Goal: Book appointment/travel/reservation

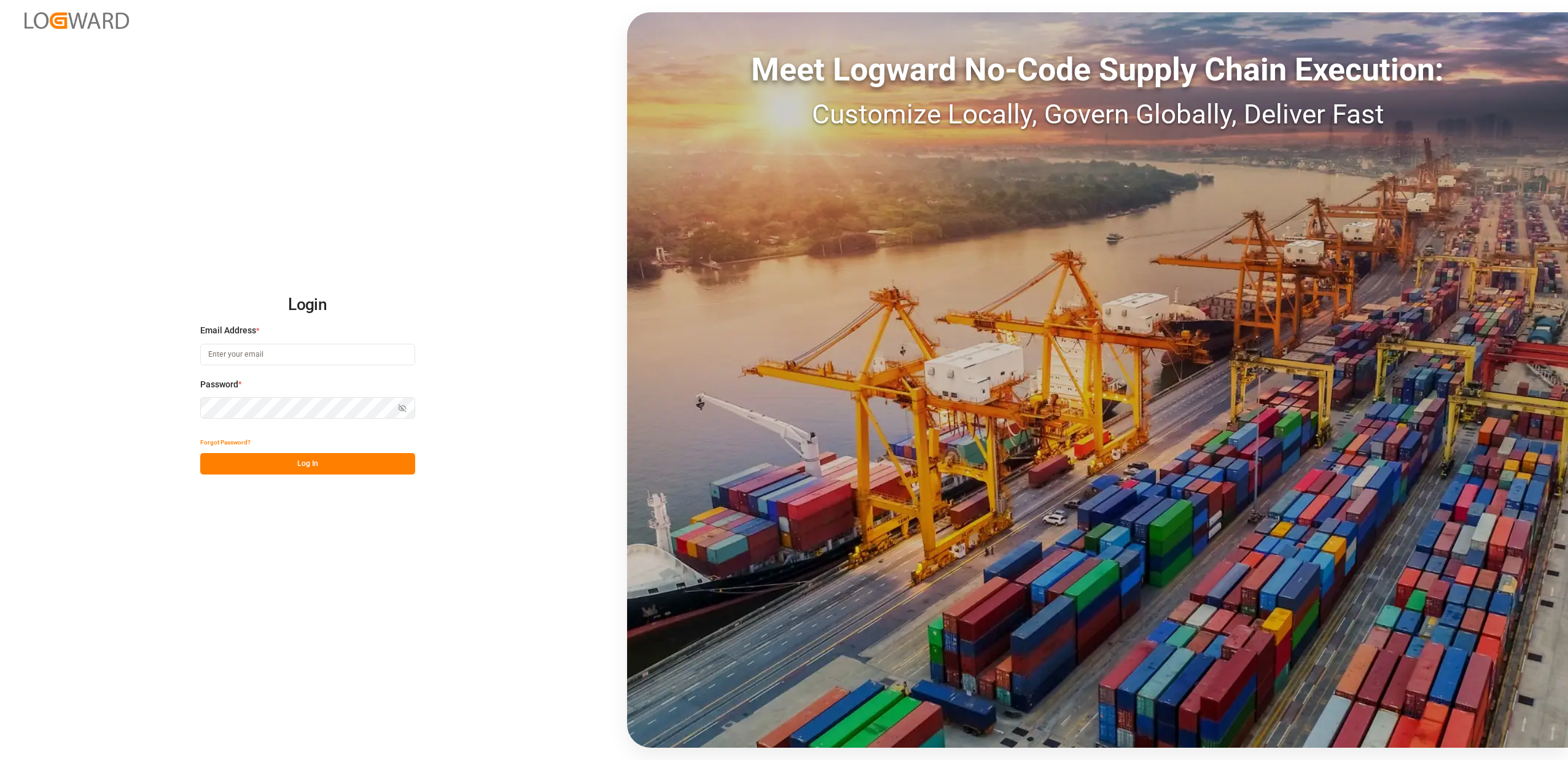
type input "[PERSON_NAME][EMAIL_ADDRESS][DOMAIN_NAME]"
click at [292, 463] on button "Log In" at bounding box center [307, 463] width 215 height 22
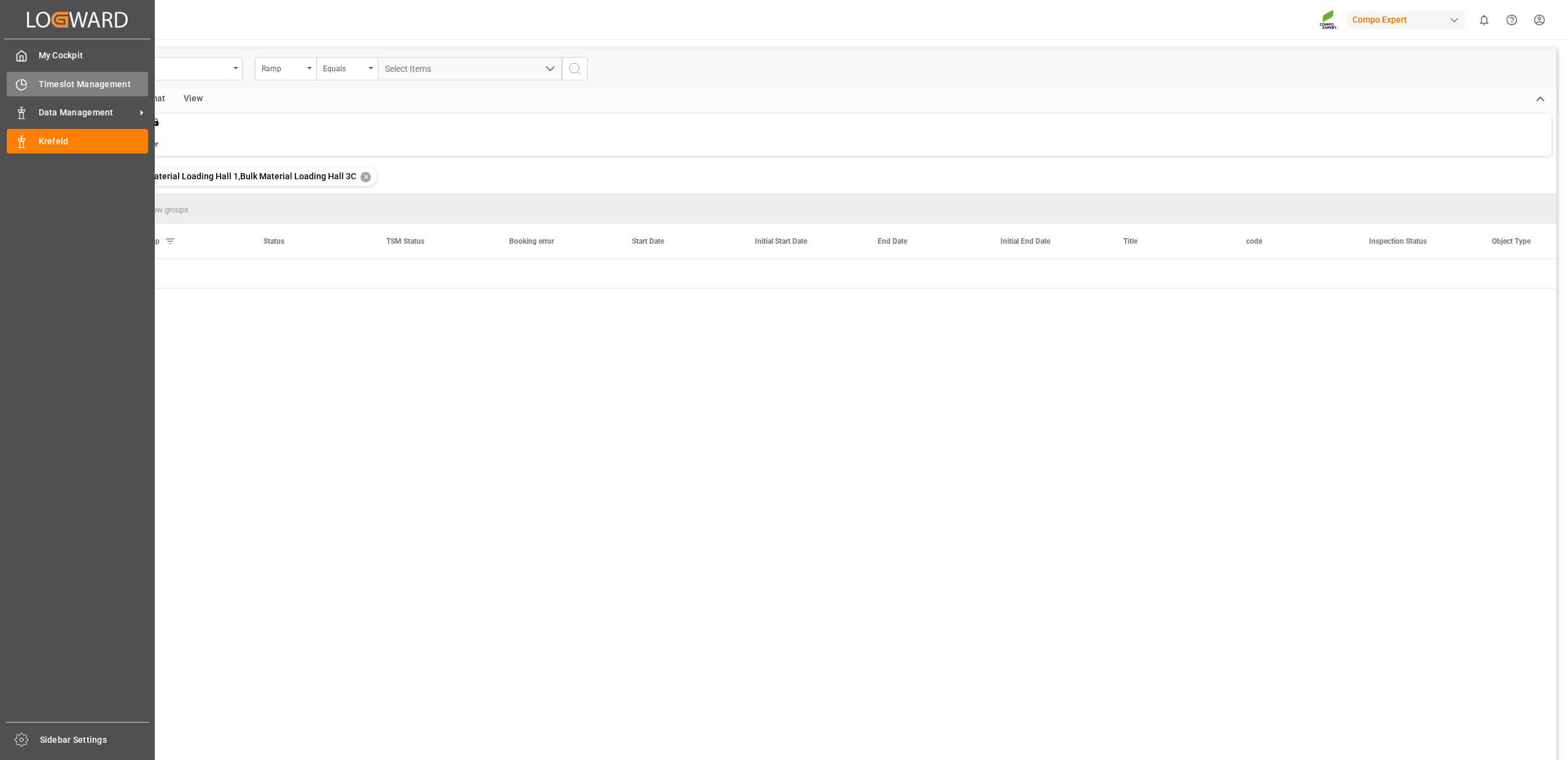
click at [34, 86] on div "Timeslot Management Timeslot Management" at bounding box center [77, 84] width 141 height 24
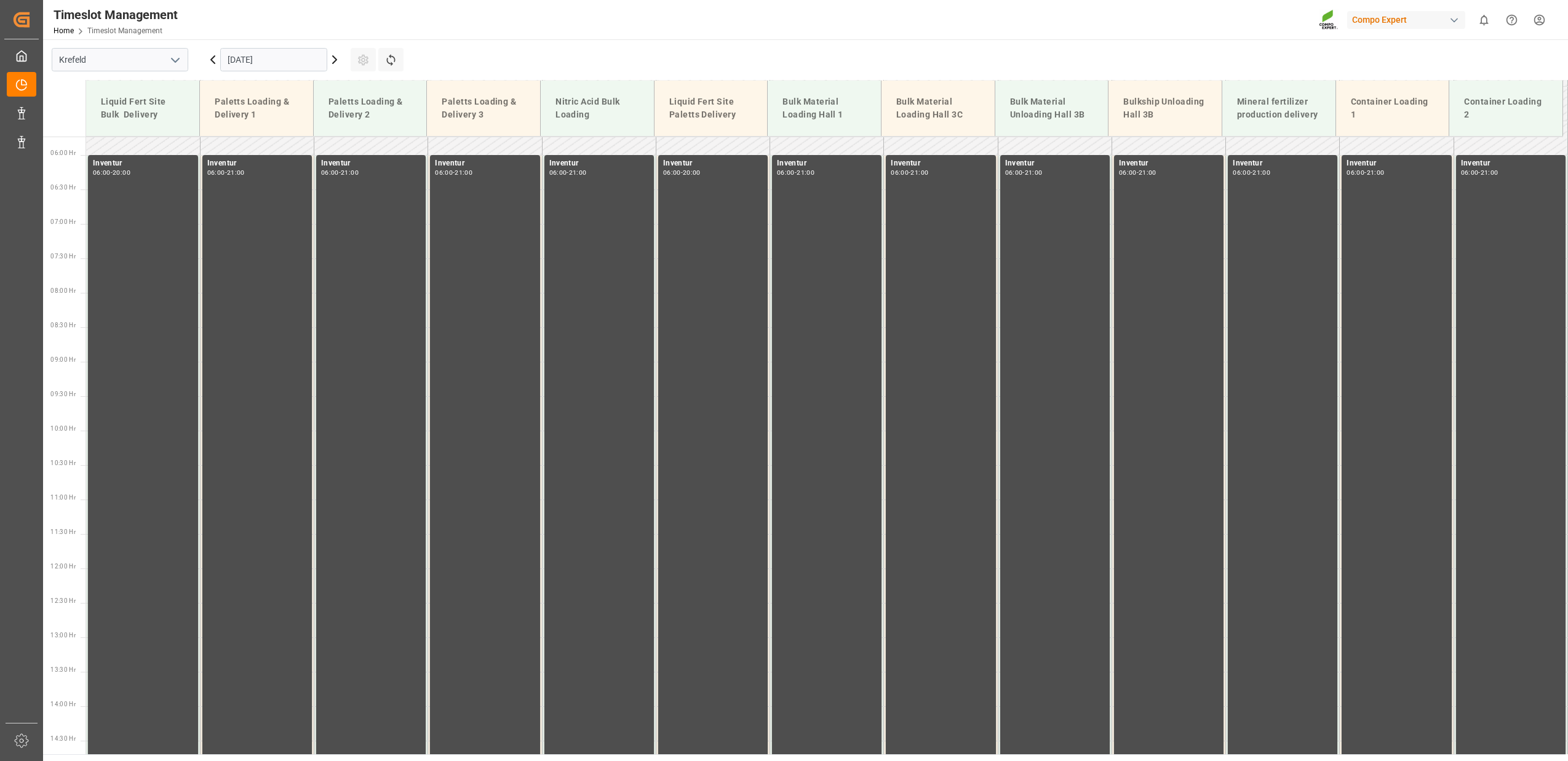
scroll to position [487, 0]
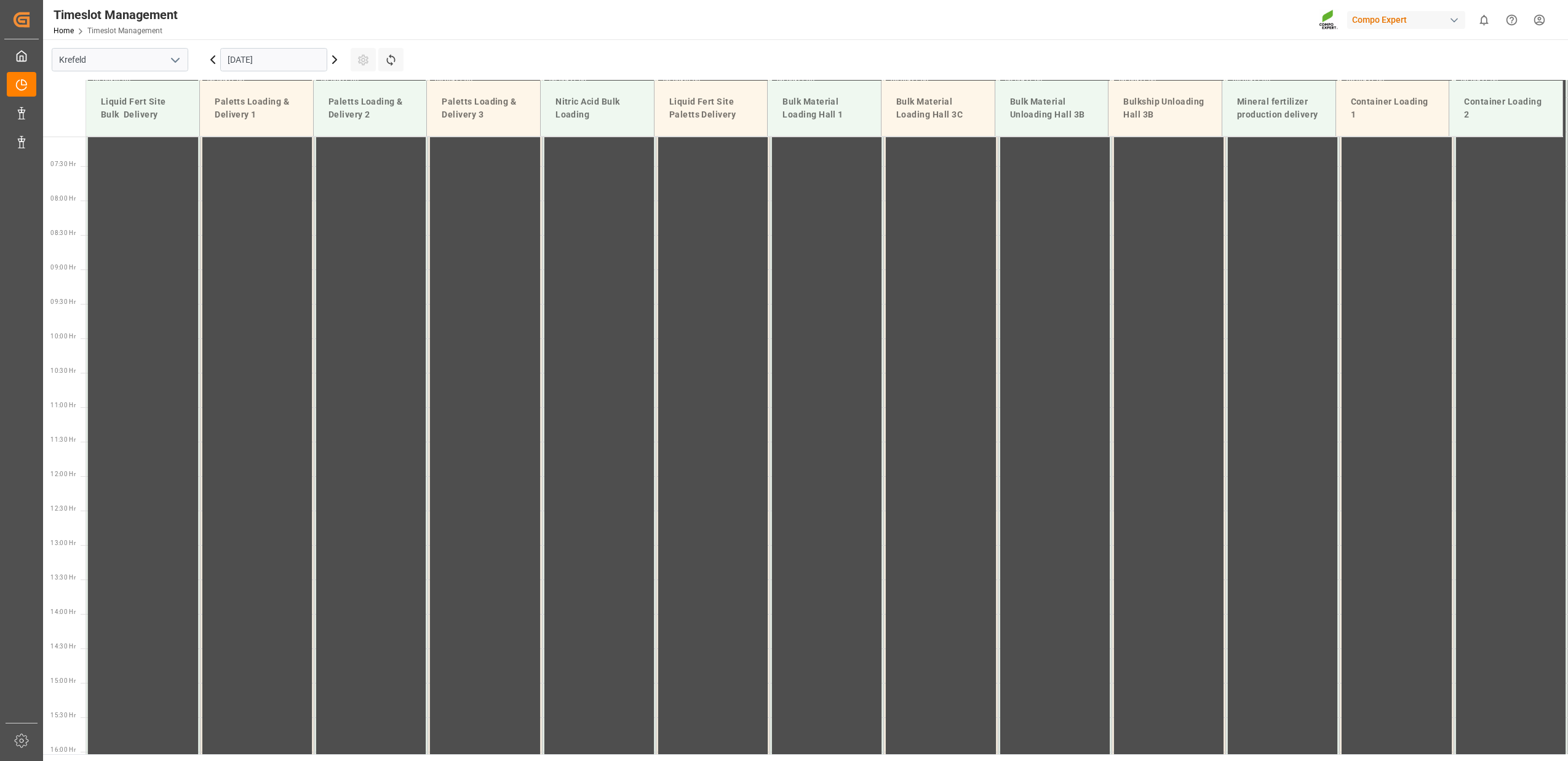
click at [334, 63] on icon at bounding box center [334, 59] width 14 height 14
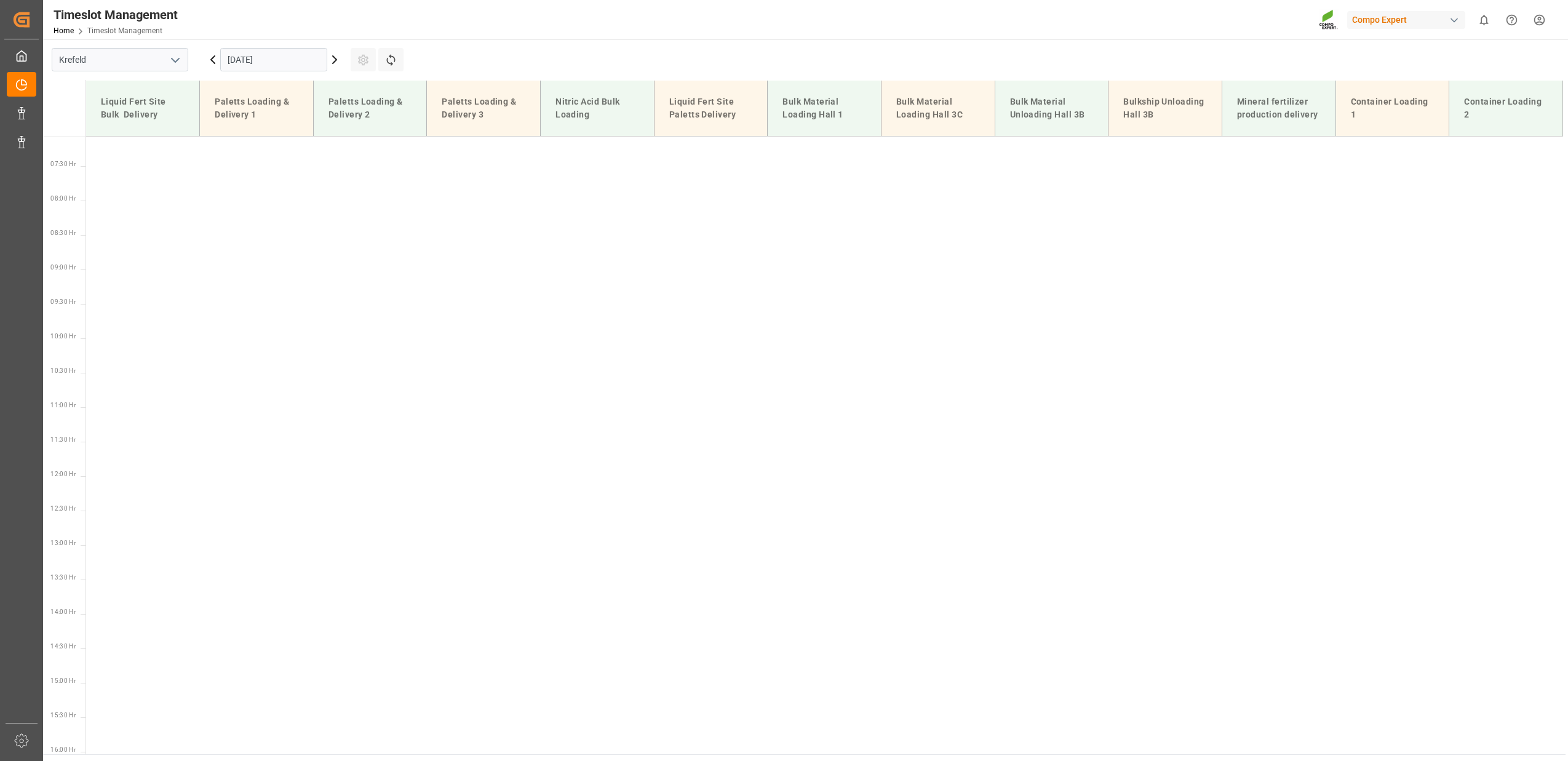
click at [295, 64] on input "[DATE]" at bounding box center [274, 59] width 107 height 24
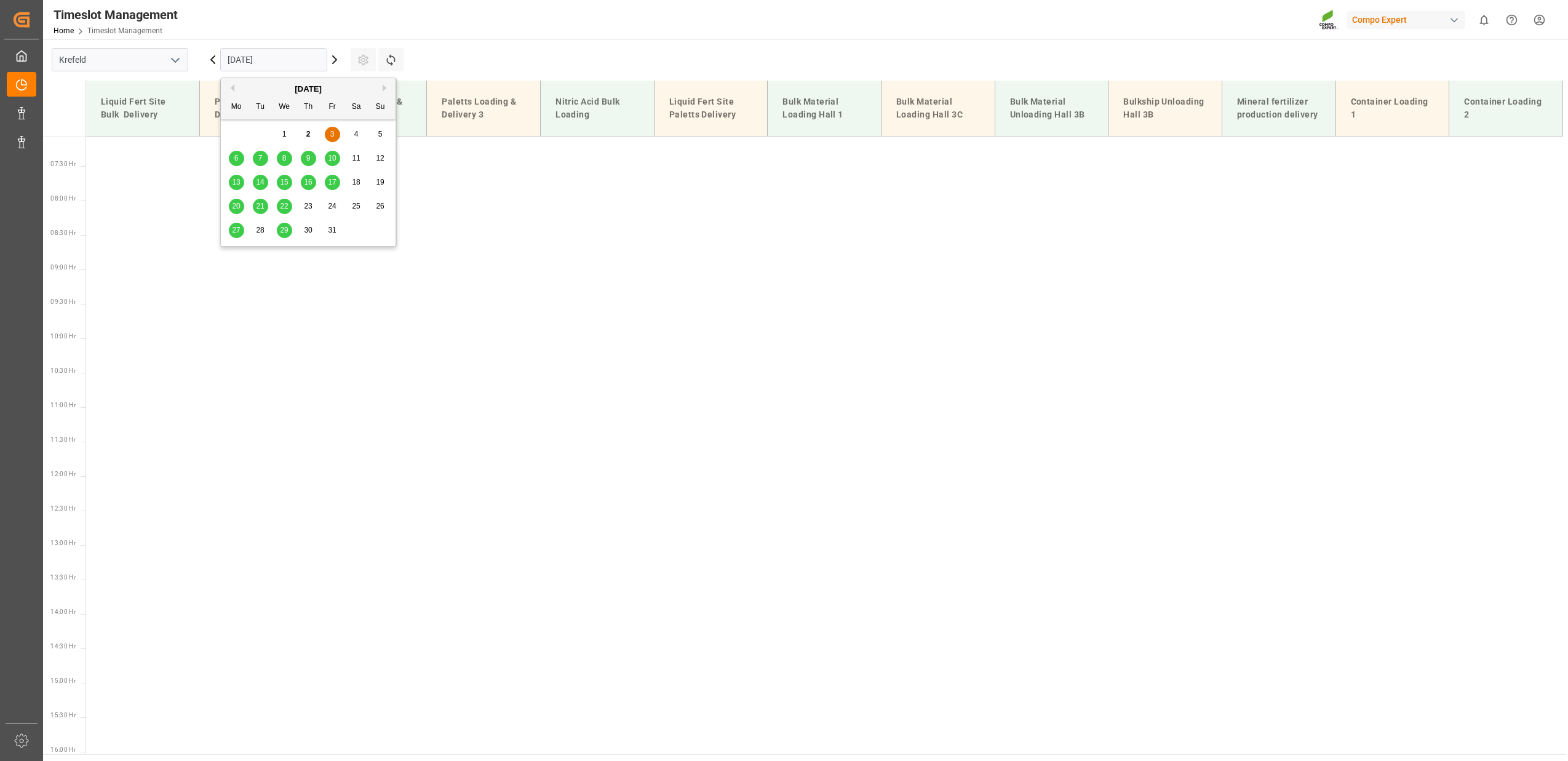
click at [233, 160] on div "6" at bounding box center [236, 158] width 15 height 14
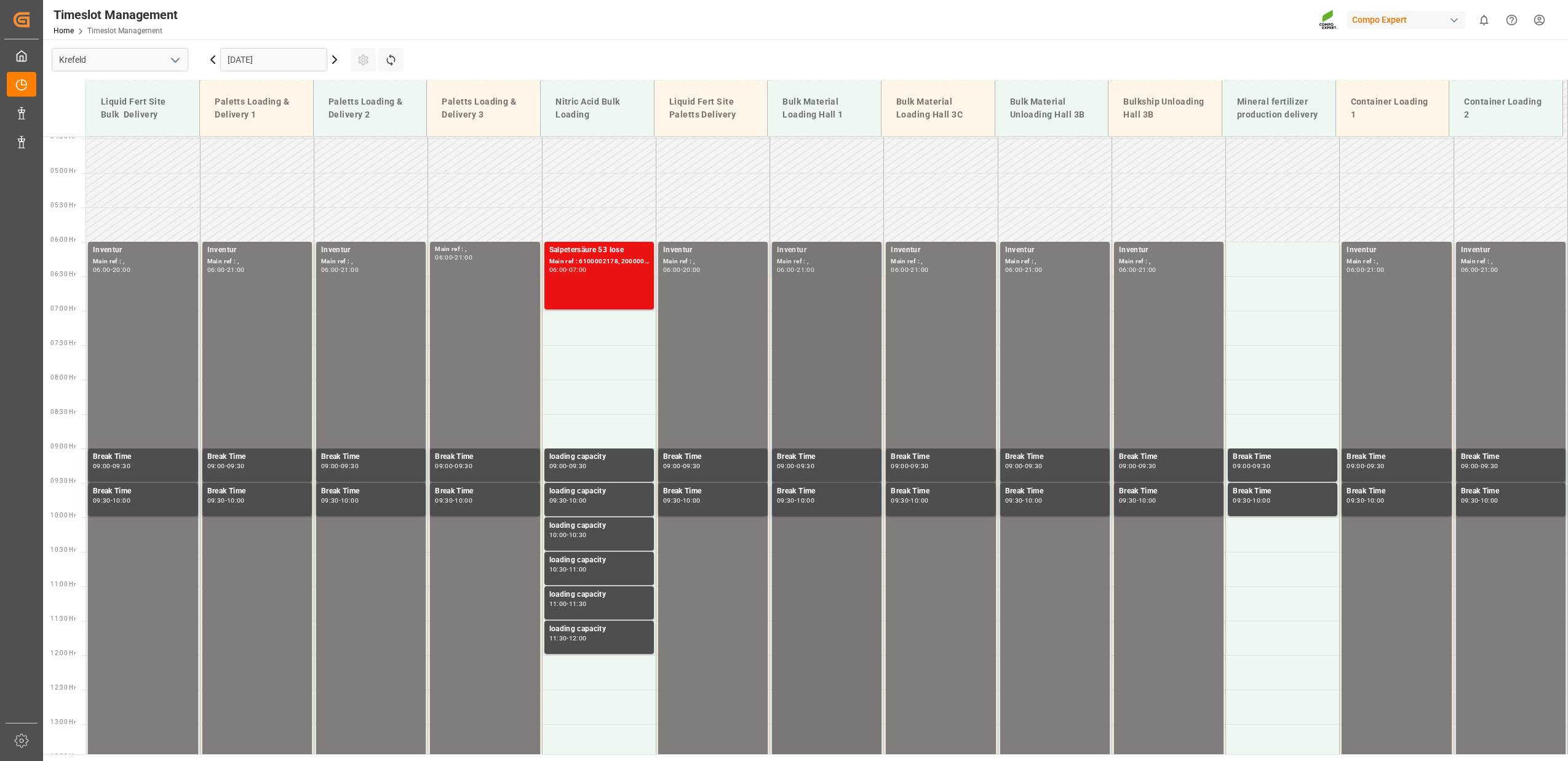
scroll to position [308, 0]
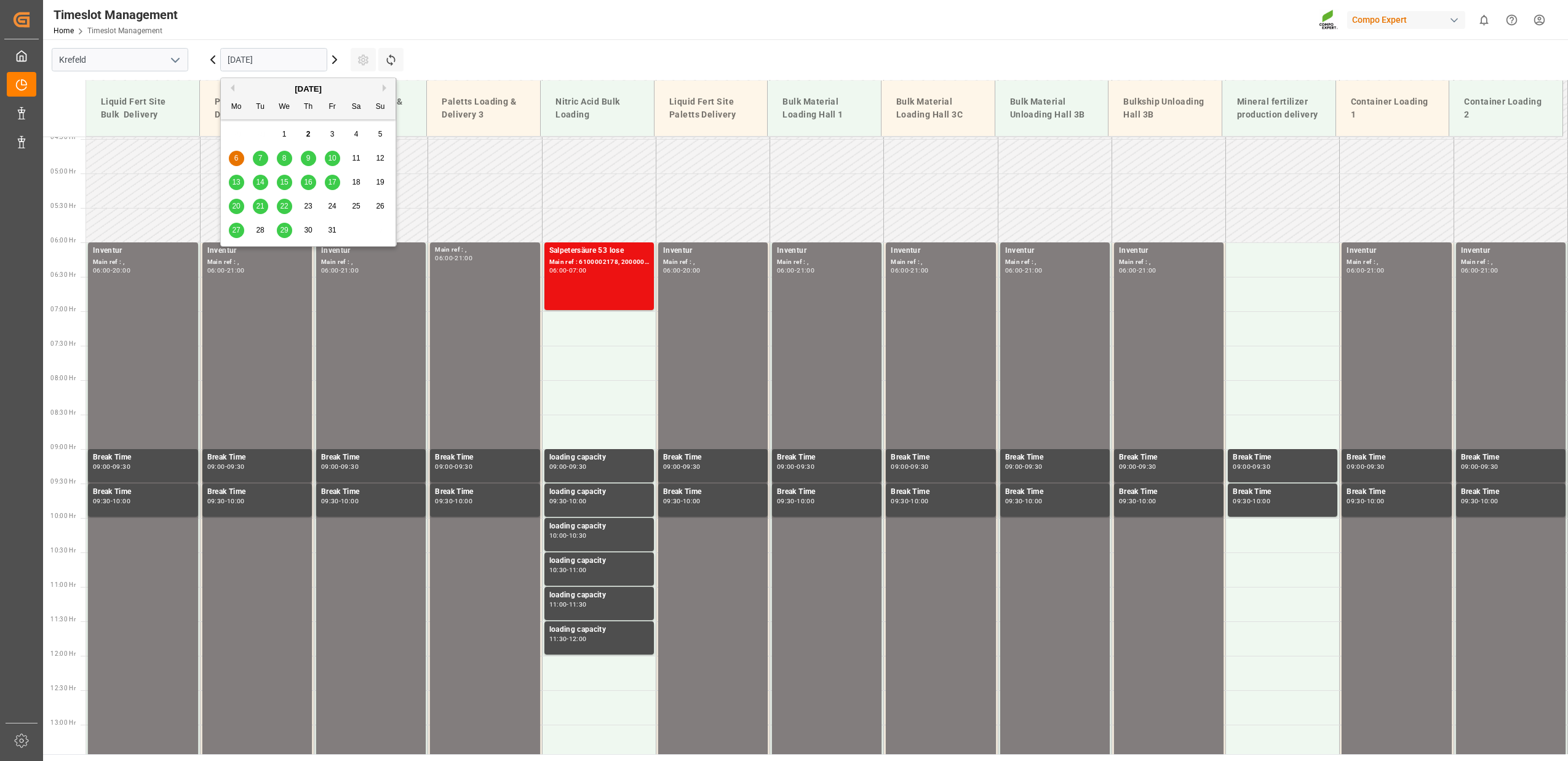
click at [251, 58] on input "[DATE]" at bounding box center [274, 59] width 107 height 24
click at [256, 158] on div "7" at bounding box center [260, 158] width 15 height 14
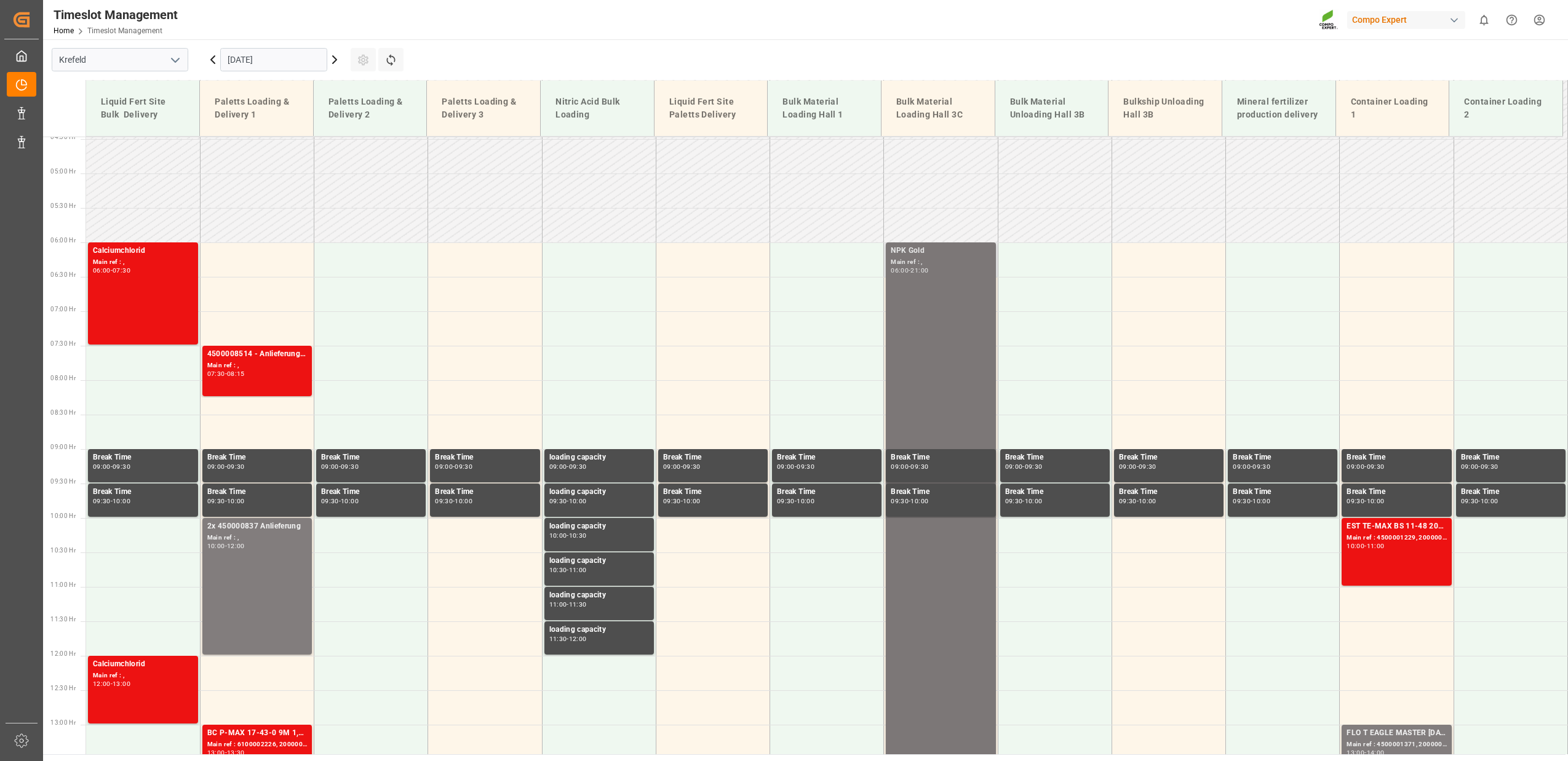
click at [945, 286] on div "NPK Gold Main ref : , 06:00 - 21:00" at bounding box center [940, 759] width 100 height 1028
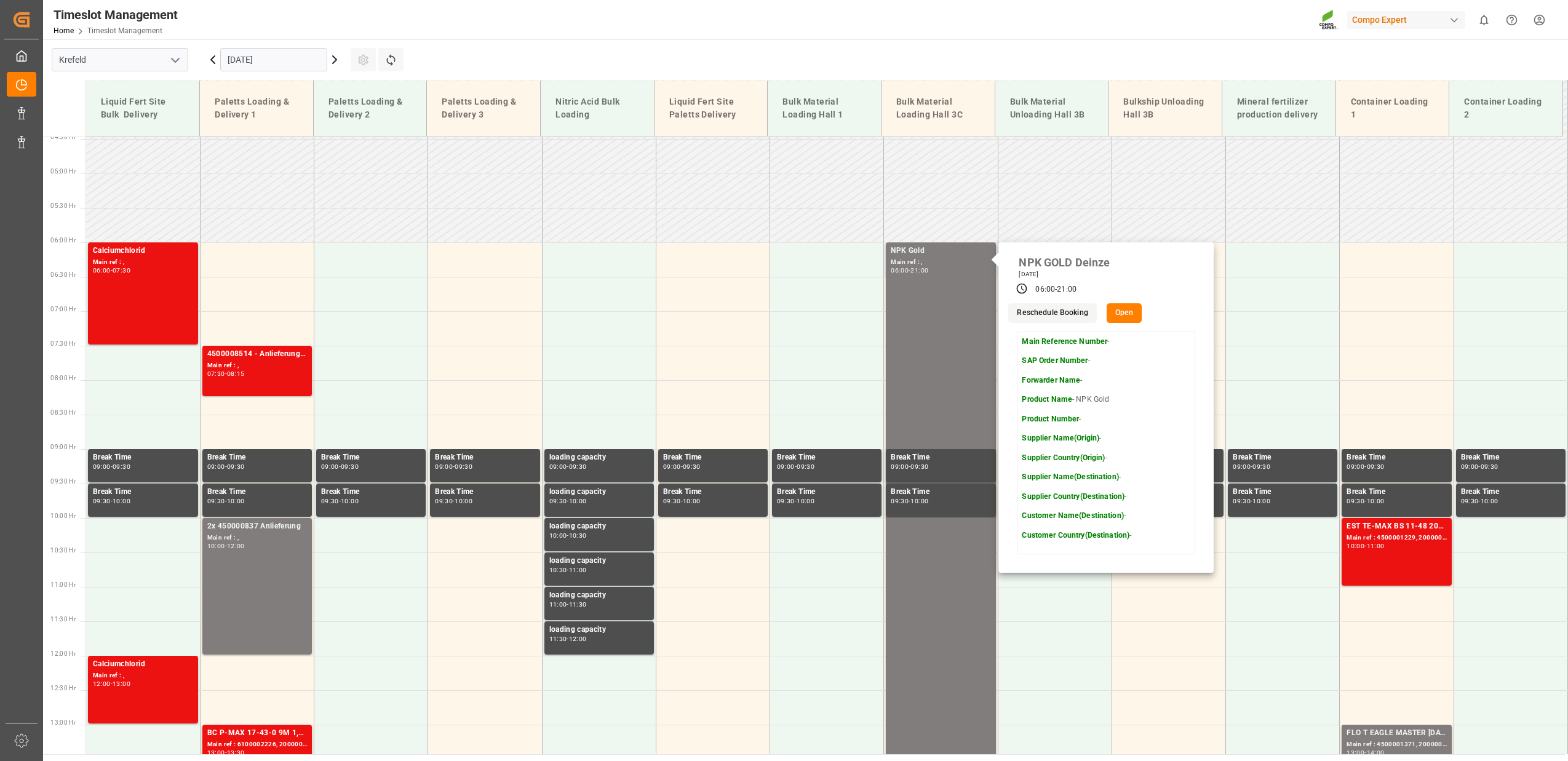
click at [1121, 322] on button "Open" at bounding box center [1124, 313] width 35 height 20
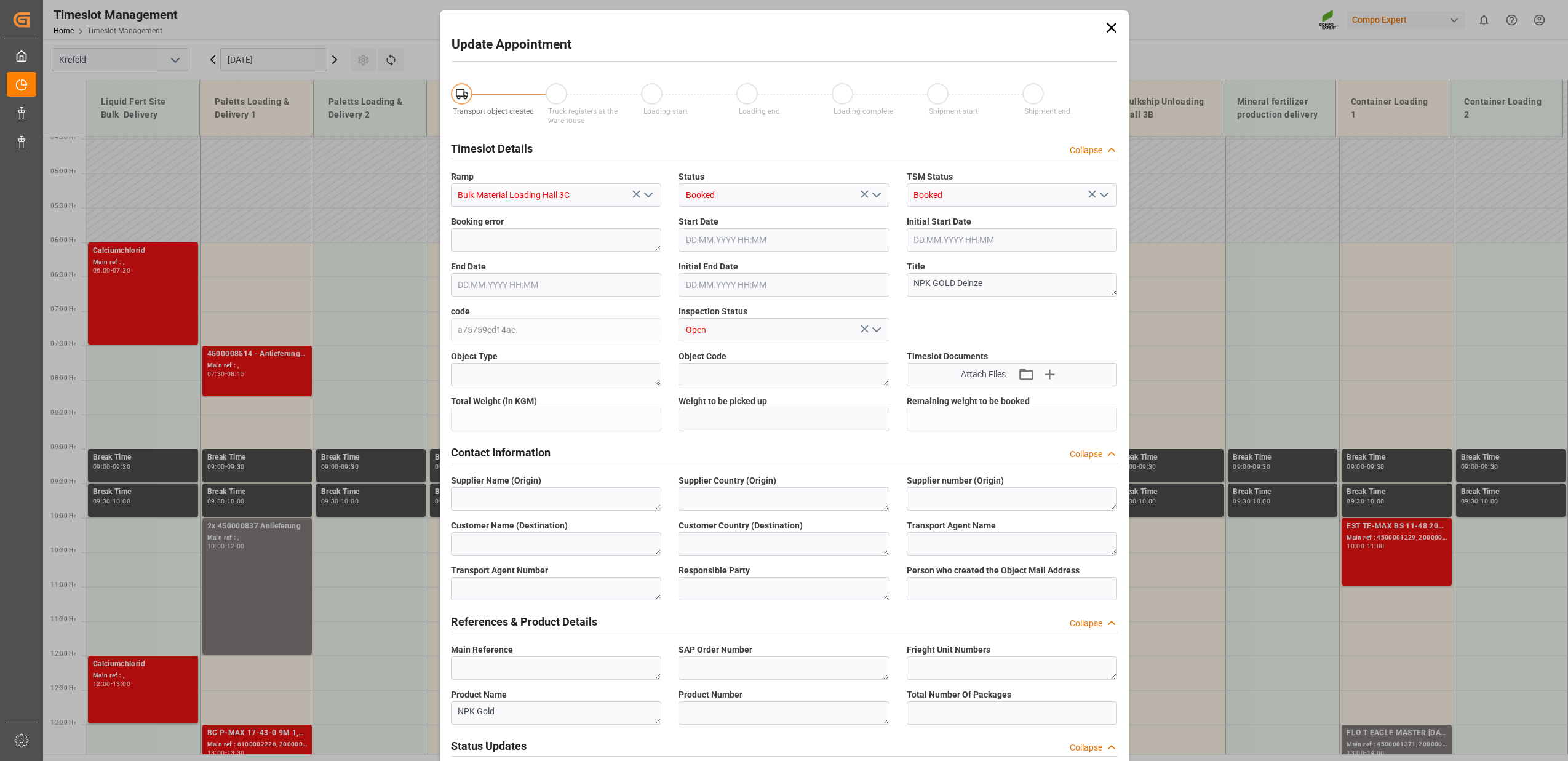
type input "950000"
type input "[DATE] 06:00"
type input "[DATE] 21:00"
type input "[DATE] 06:30"
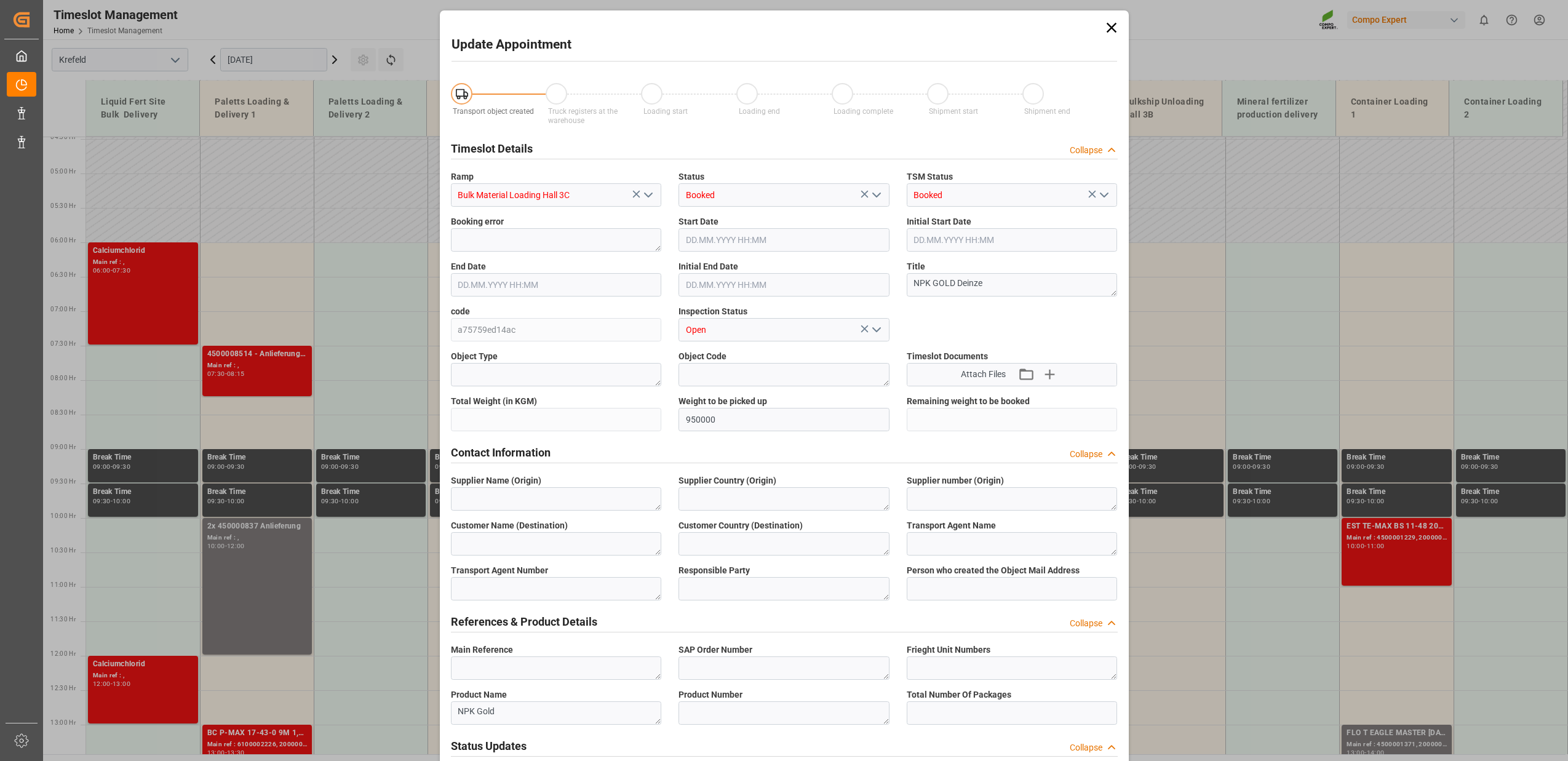
type input "[DATE] 12:11"
click at [1110, 28] on icon at bounding box center [1110, 28] width 10 height 10
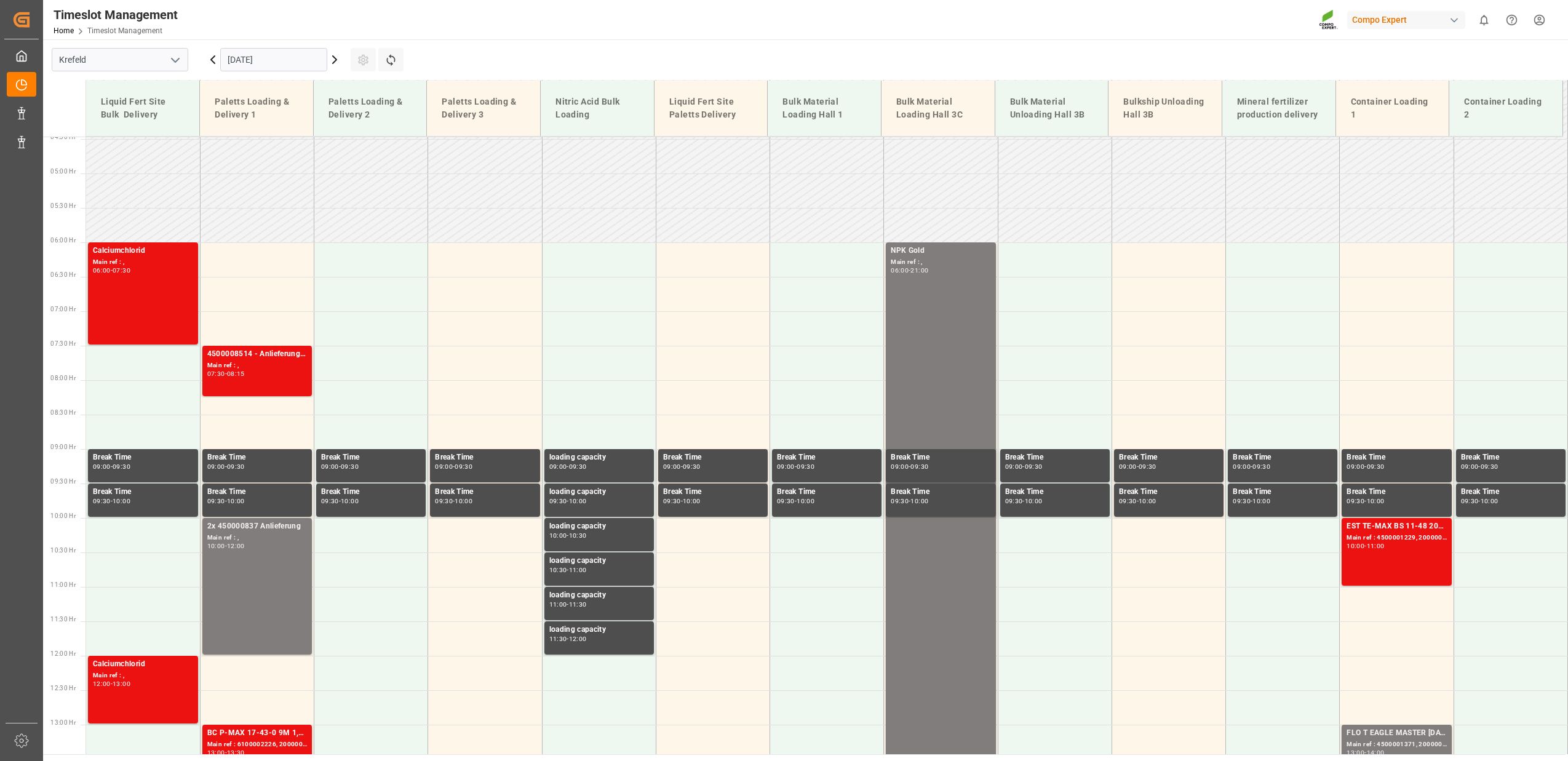
click at [336, 56] on icon at bounding box center [334, 59] width 14 height 14
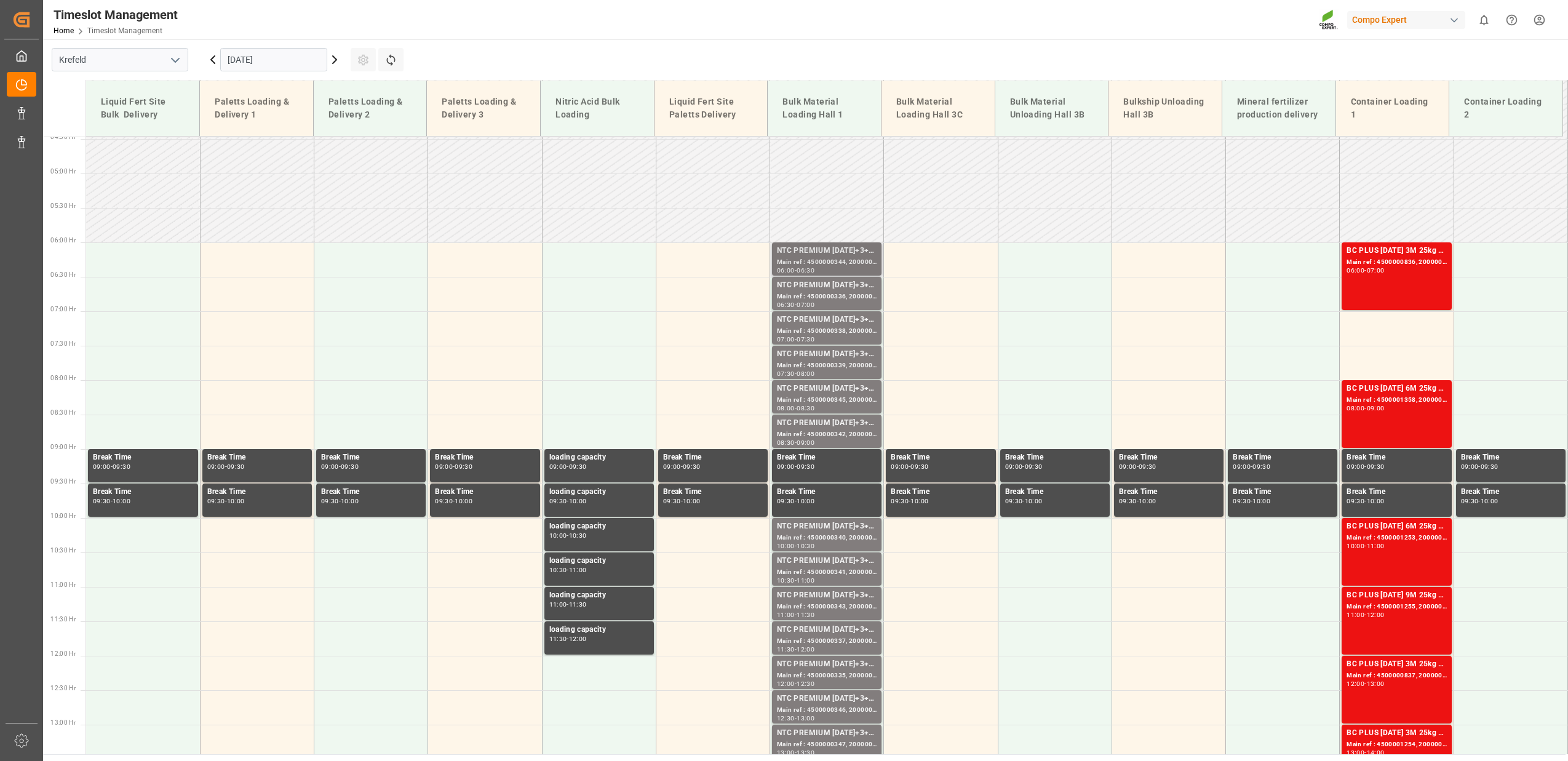
click at [866, 255] on div "NTC PREMIUM [DATE]+3+TE BULK" at bounding box center [826, 251] width 100 height 12
click at [837, 396] on div "Main ref : 4500000345, 2000000276" at bounding box center [826, 400] width 100 height 10
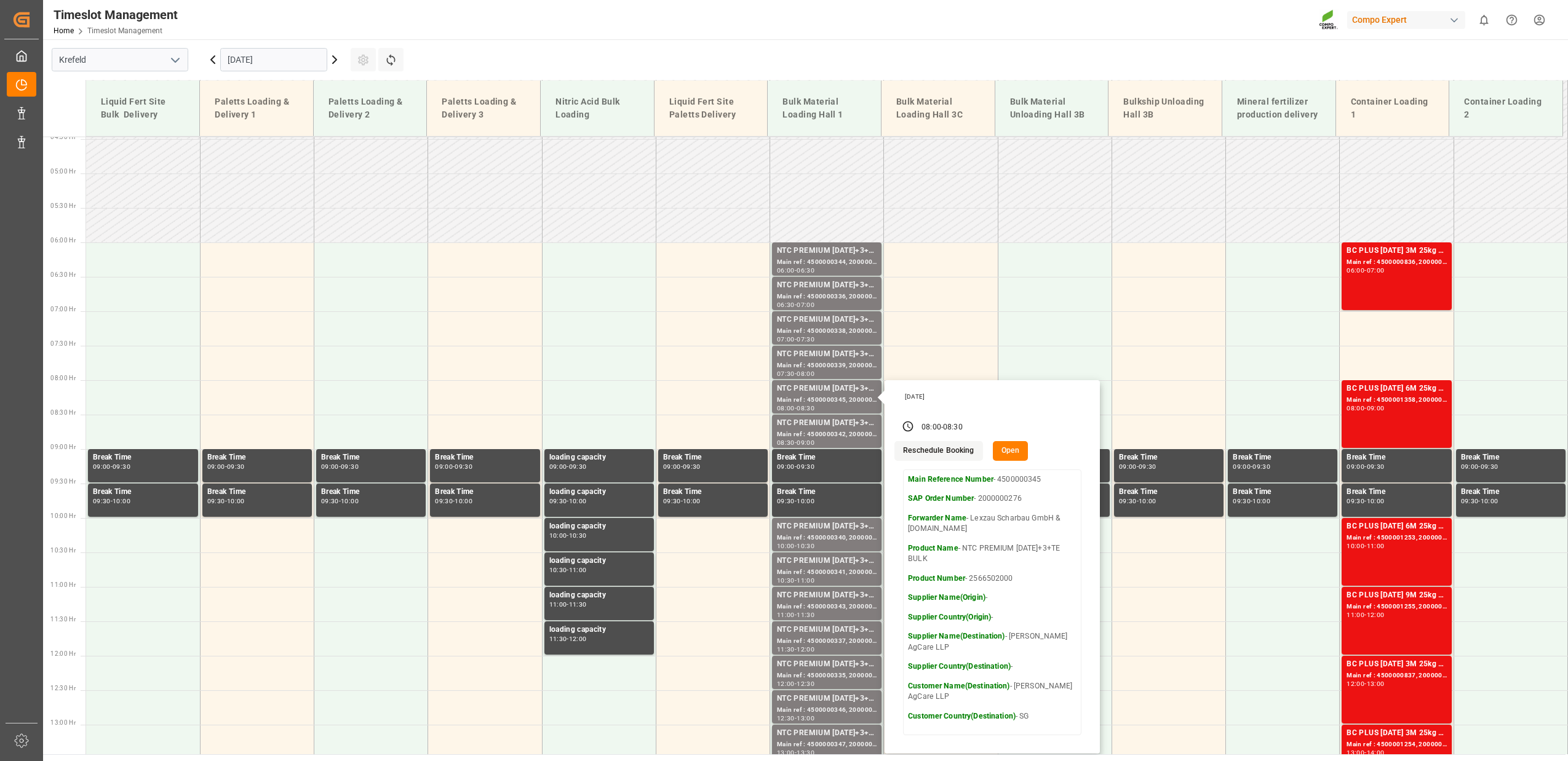
click at [337, 54] on icon at bounding box center [334, 59] width 14 height 14
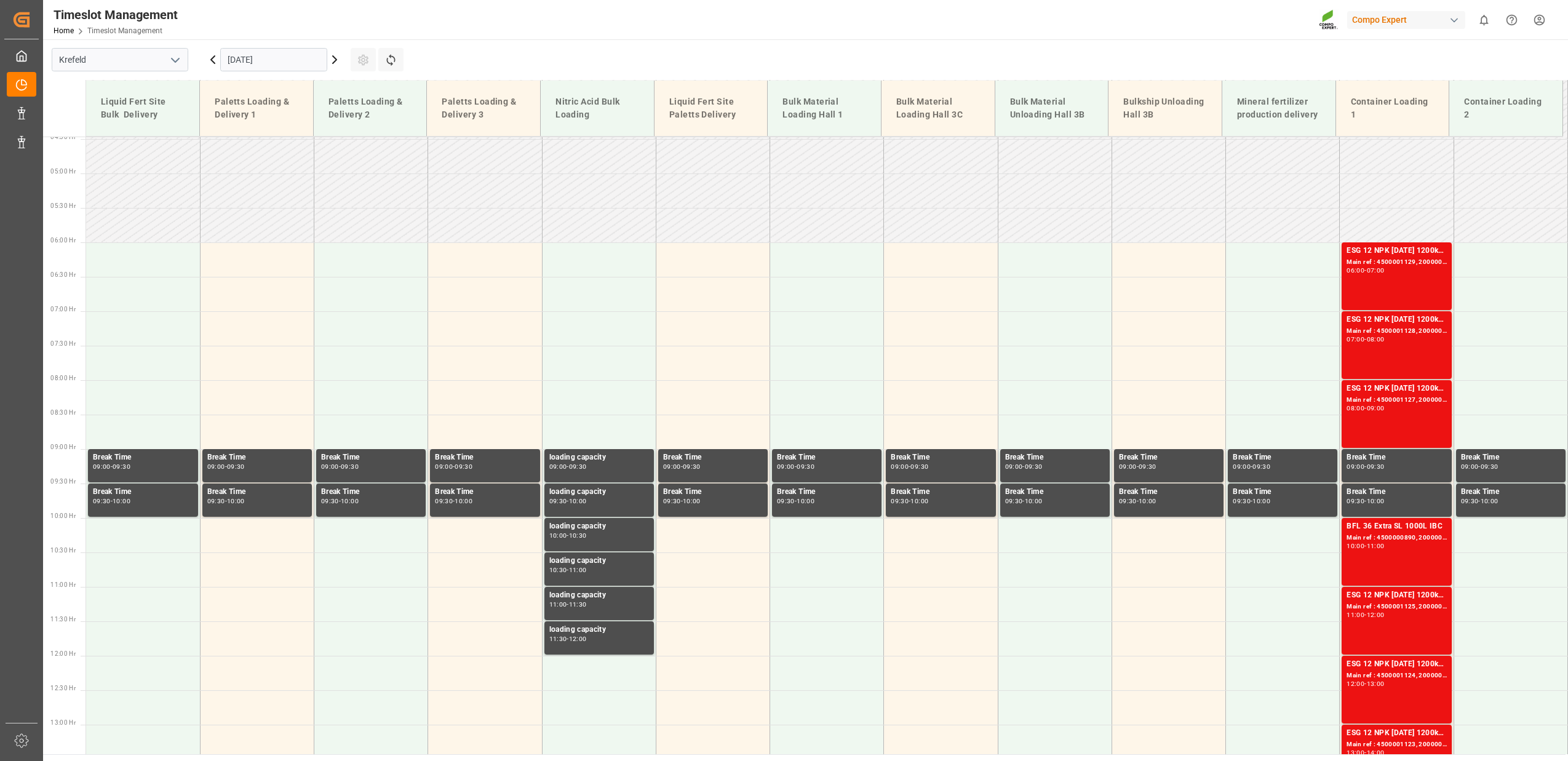
click at [334, 60] on icon at bounding box center [334, 59] width 14 height 14
click at [336, 63] on icon at bounding box center [334, 59] width 14 height 14
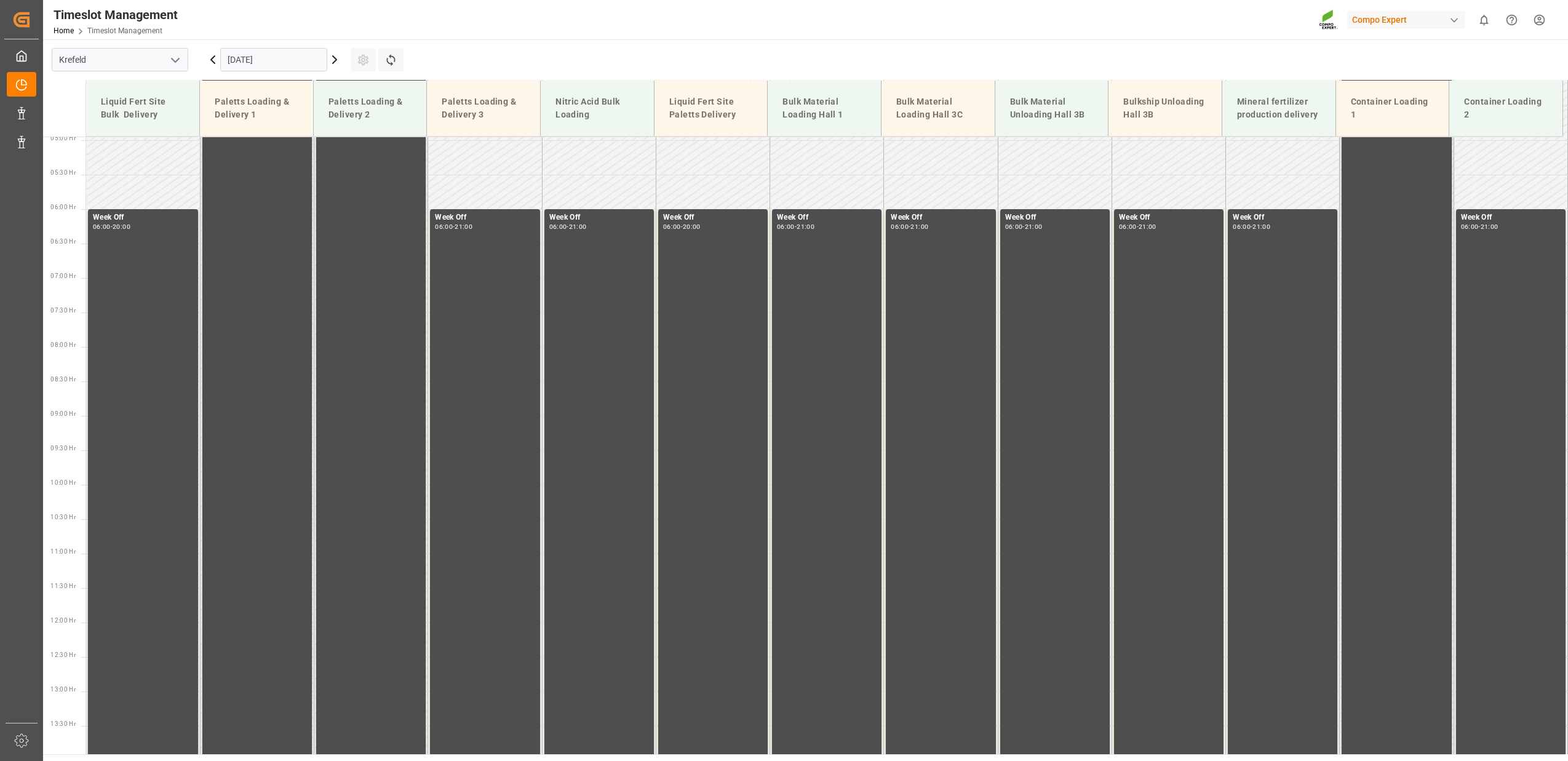
scroll to position [0, 0]
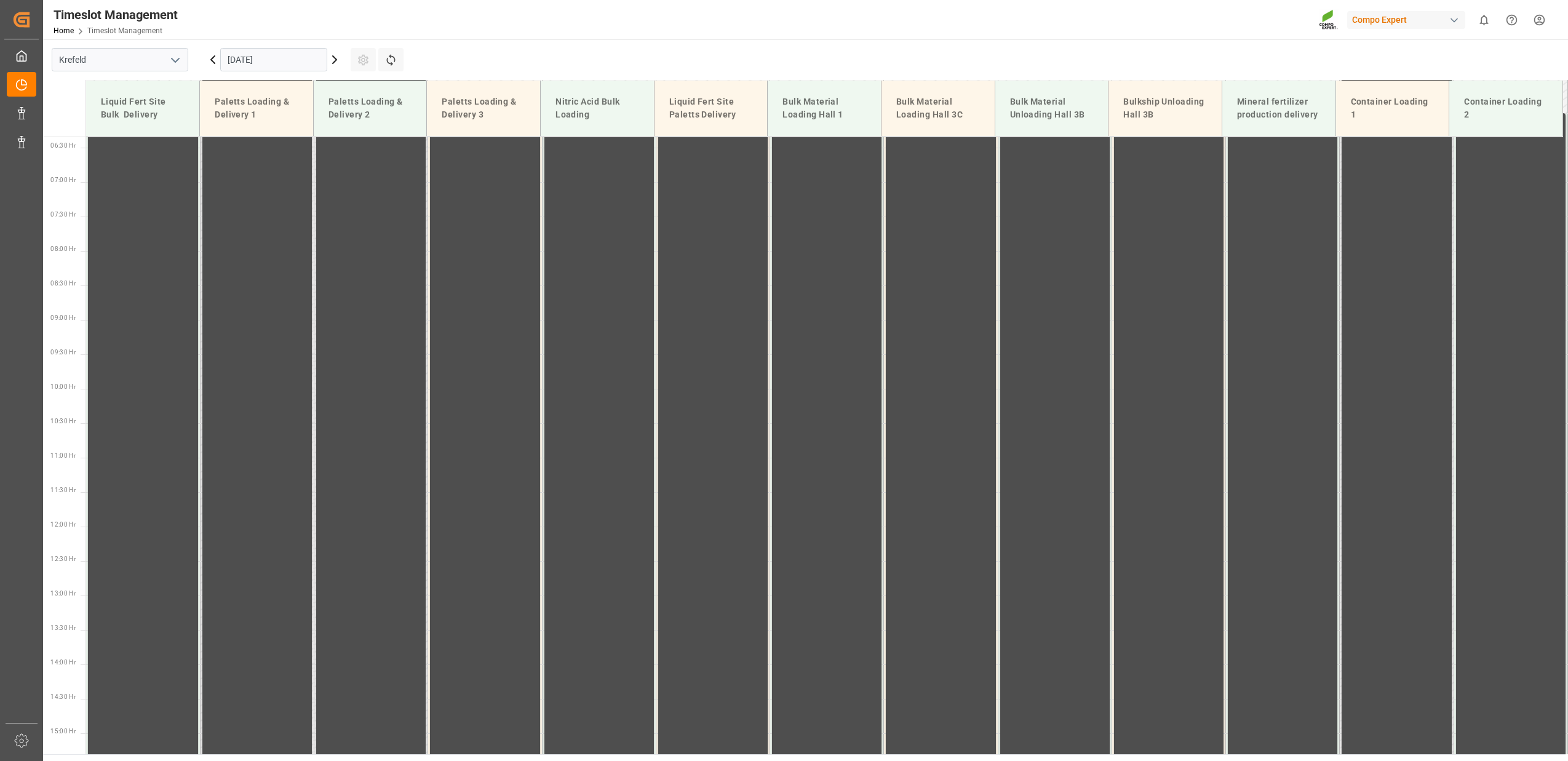
click at [336, 63] on icon at bounding box center [334, 59] width 14 height 14
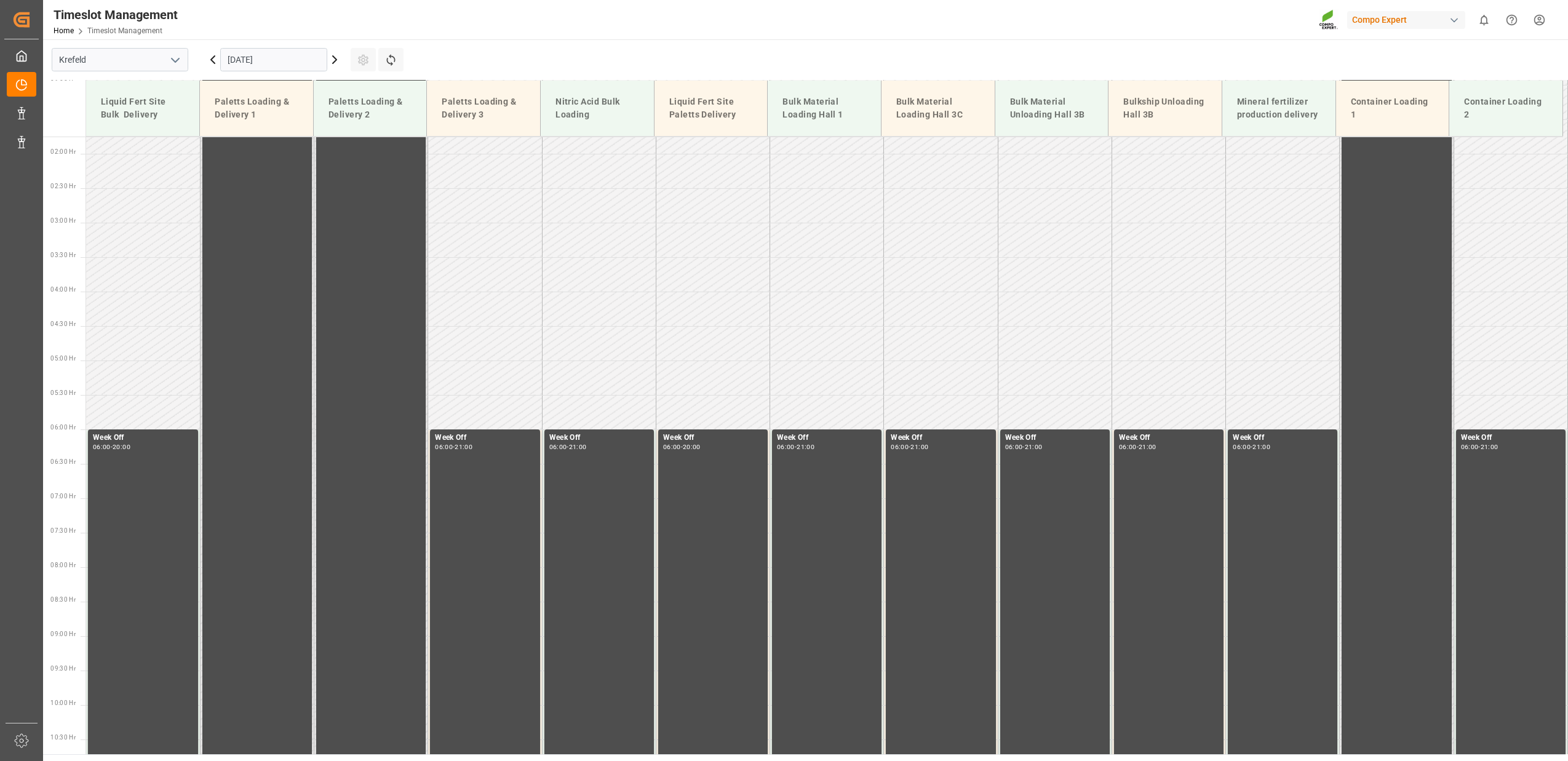
click at [336, 63] on icon at bounding box center [334, 59] width 14 height 14
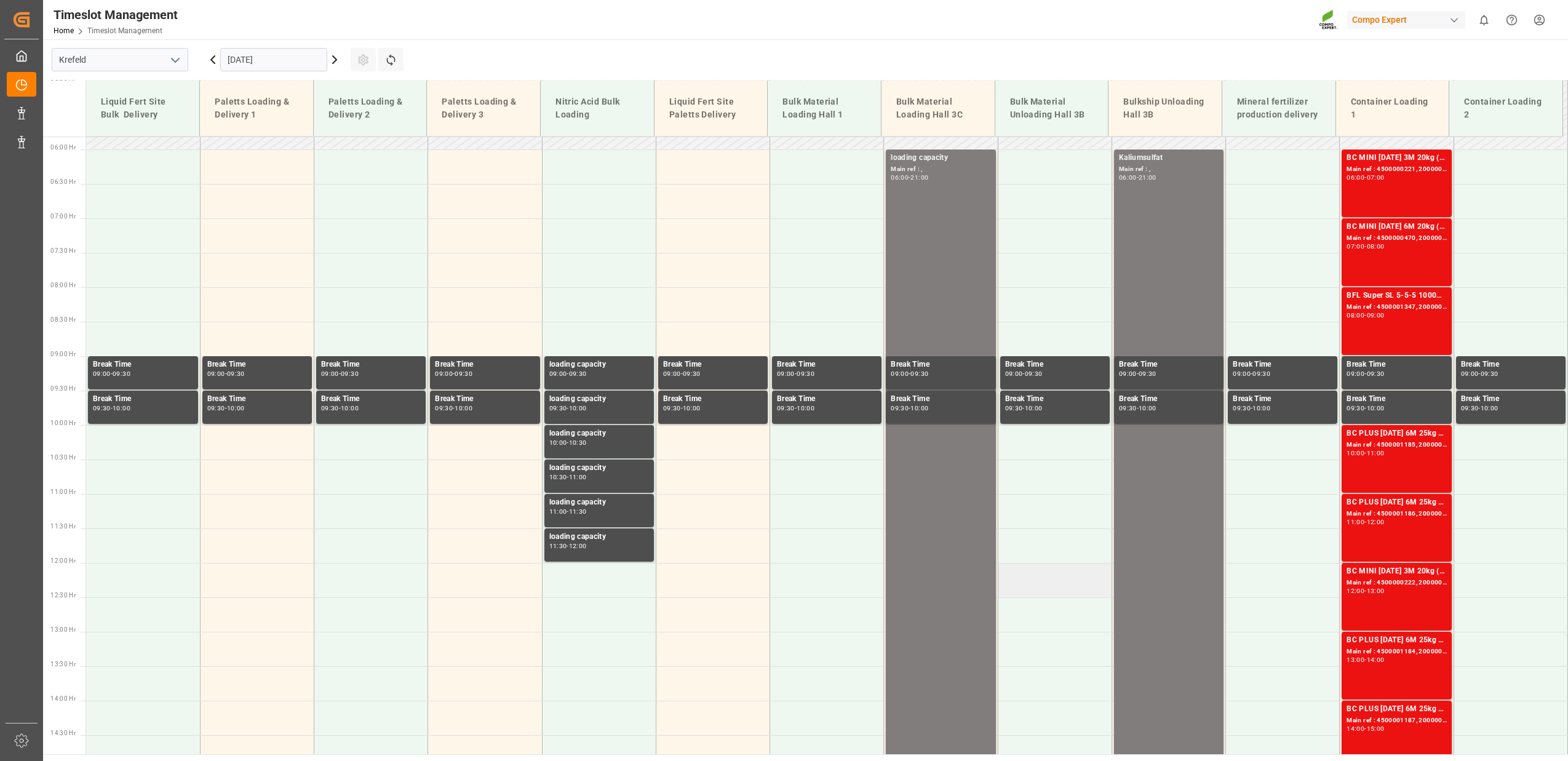
scroll to position [308, 0]
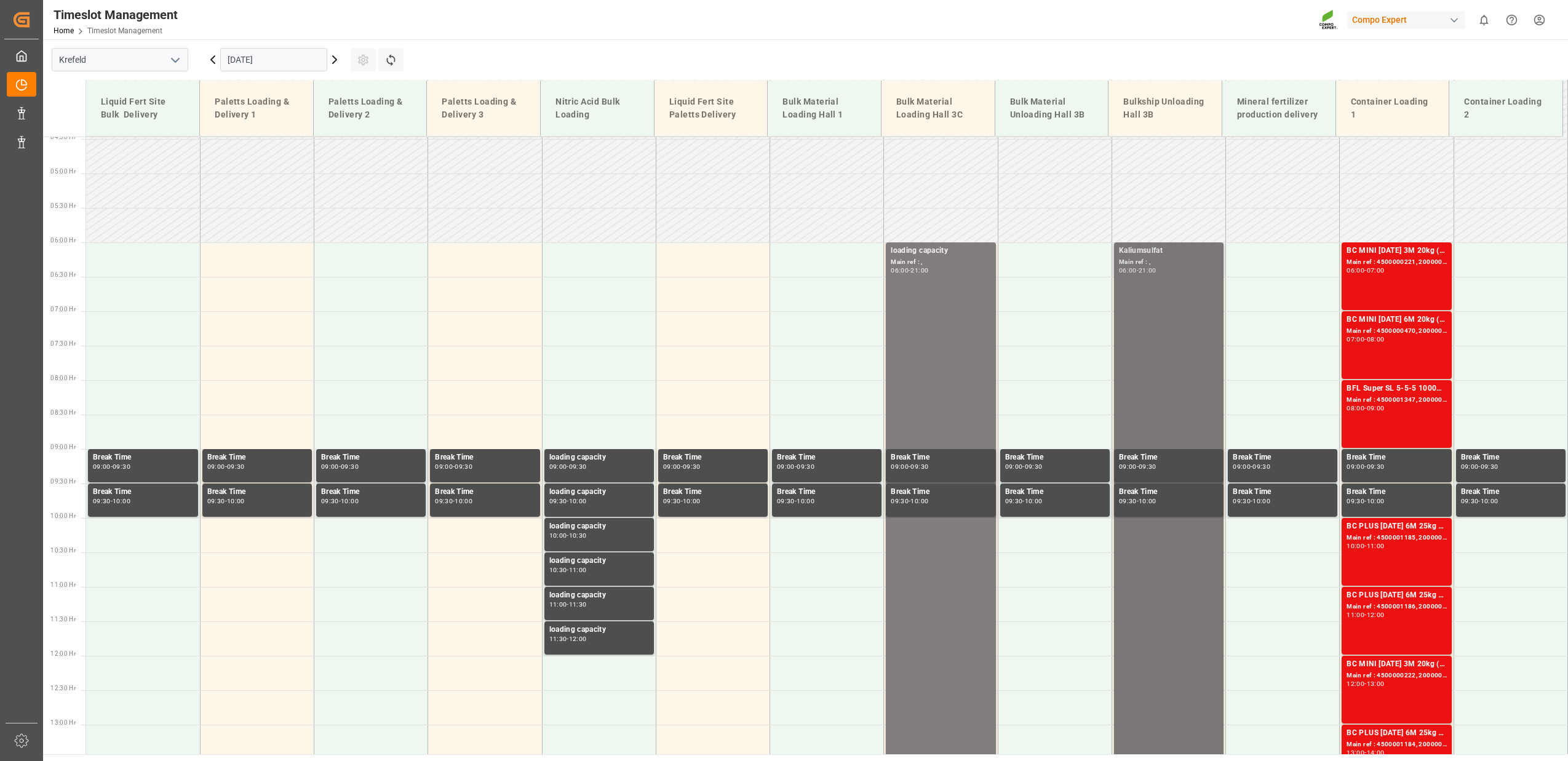
click at [1150, 346] on div "Kaliumsulfat Main ref : , 06:00 - 21:00" at bounding box center [1169, 759] width 100 height 1028
click at [954, 298] on div "loading capacity Main ref : , 06:00 - 21:00" at bounding box center [940, 759] width 100 height 1028
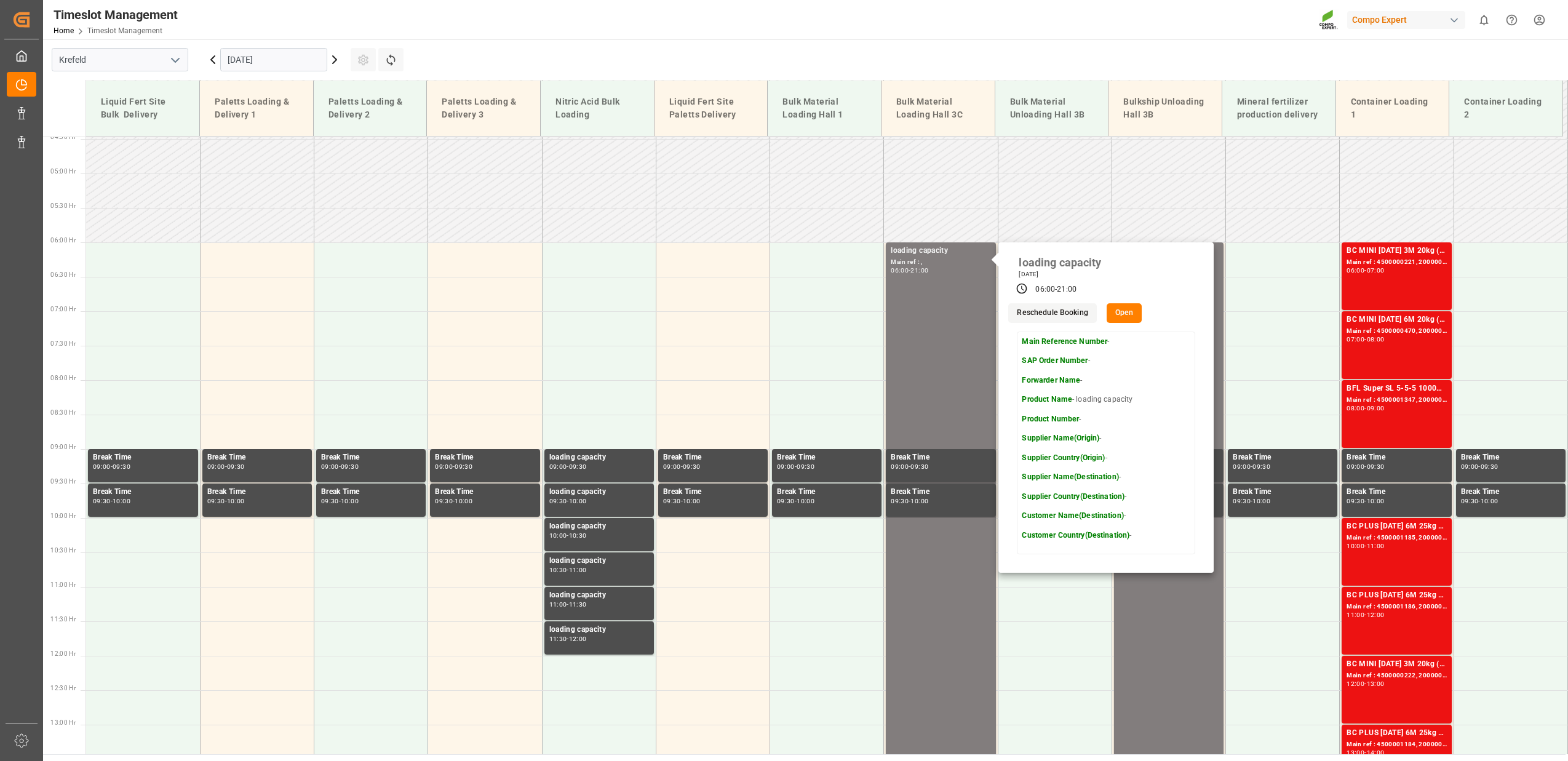
click at [336, 60] on icon at bounding box center [335, 60] width 4 height 8
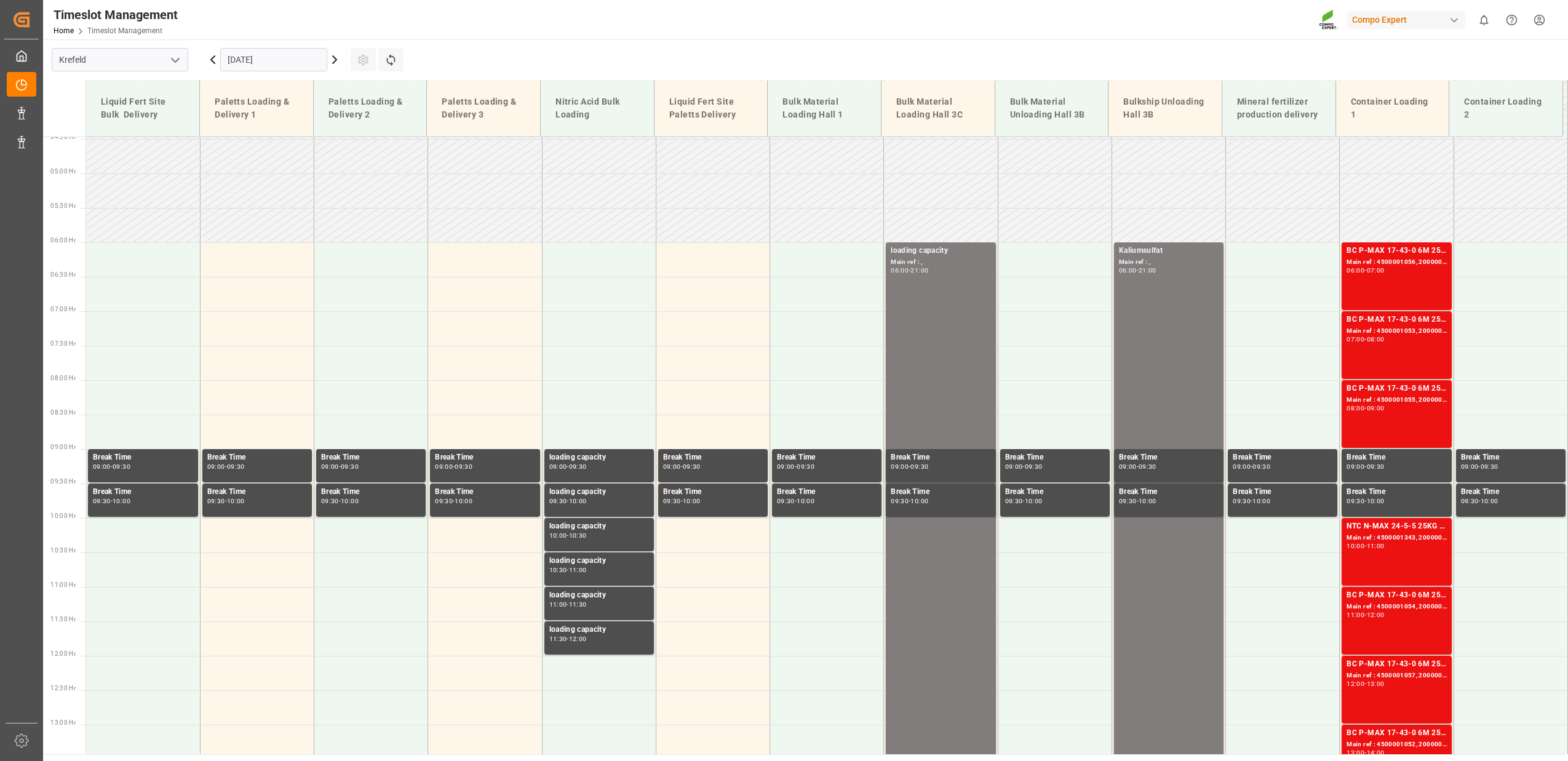
click at [337, 59] on icon at bounding box center [334, 59] width 14 height 14
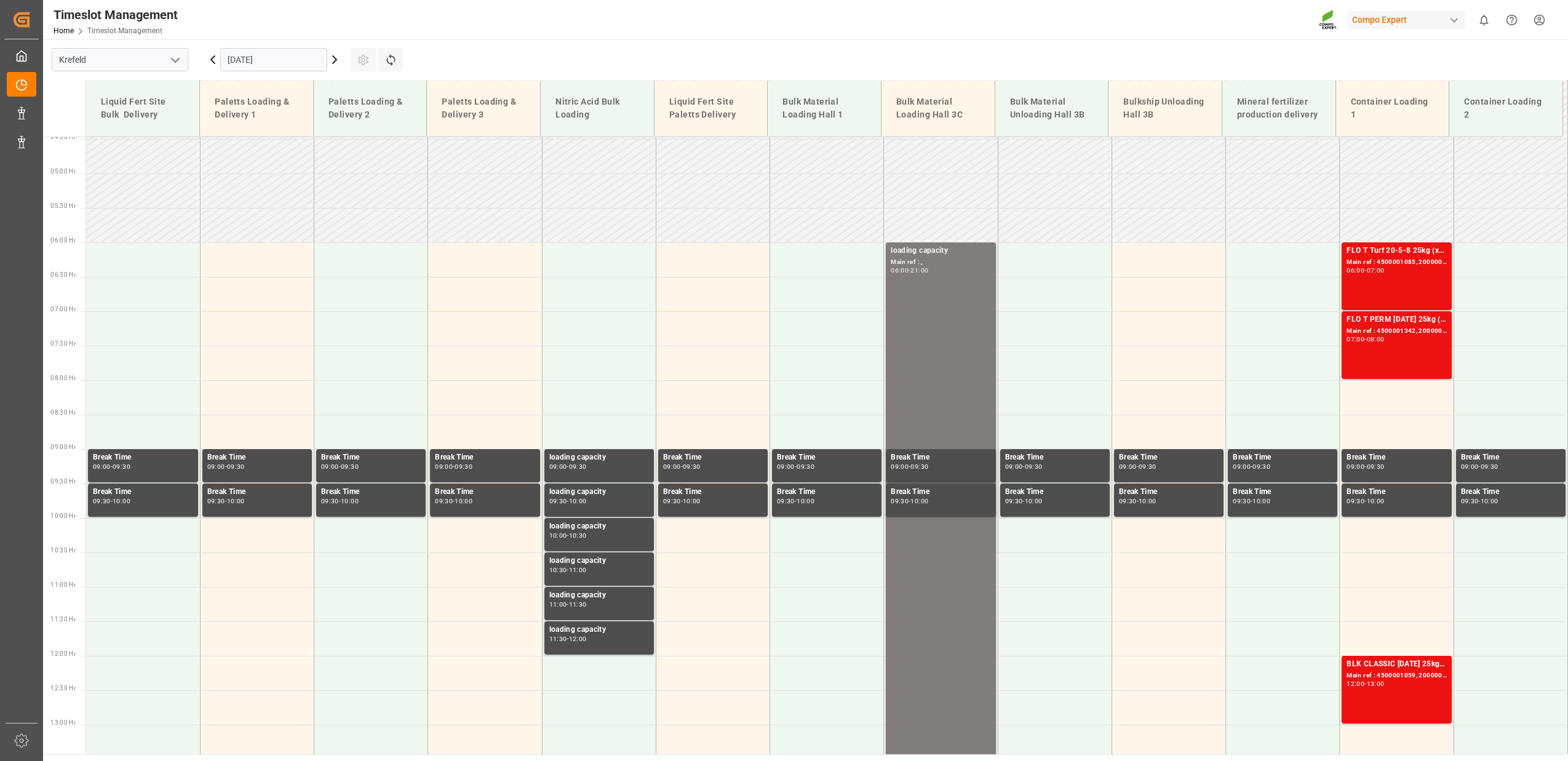
click at [335, 60] on icon at bounding box center [334, 59] width 14 height 14
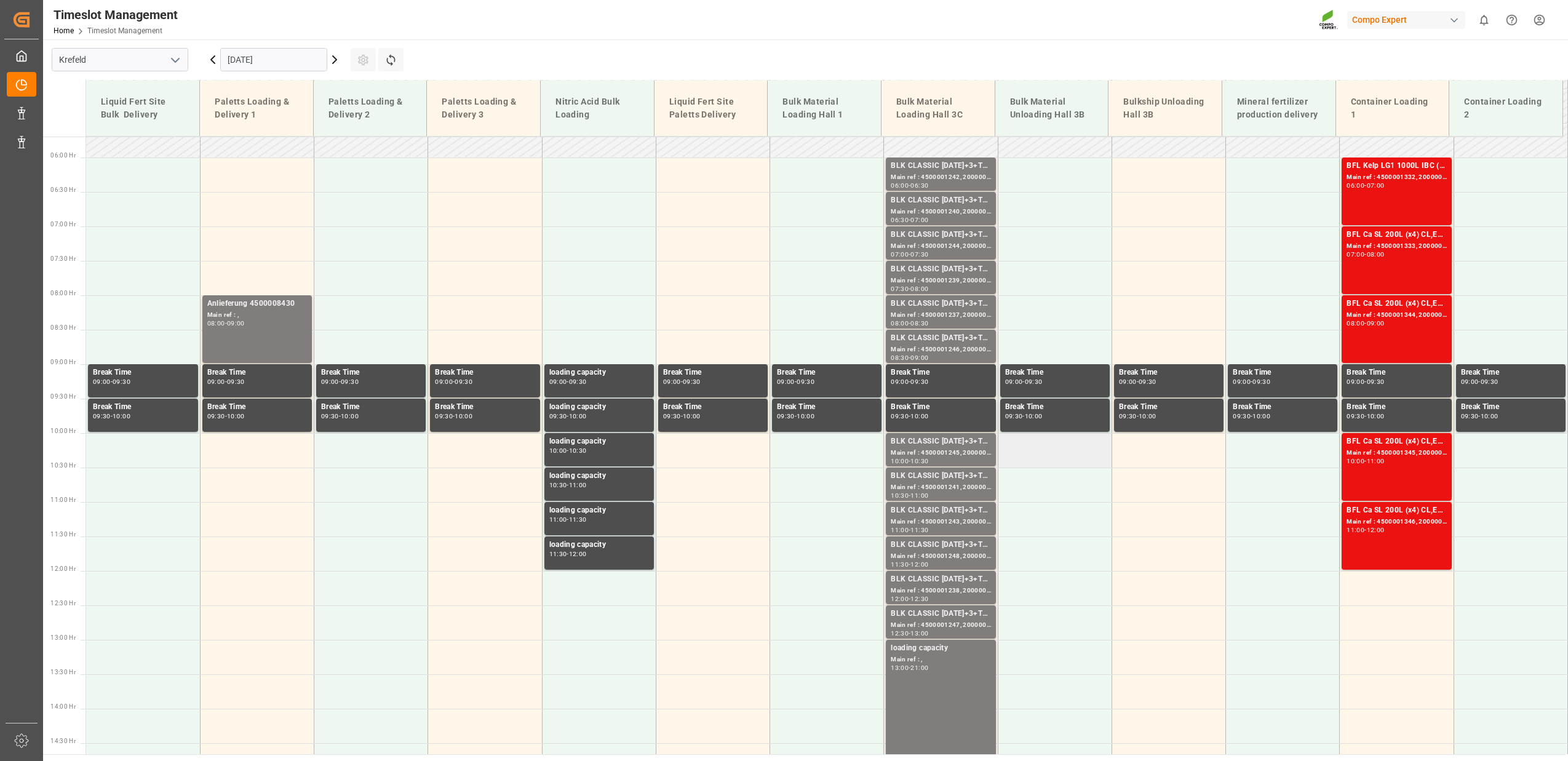
scroll to position [487, 0]
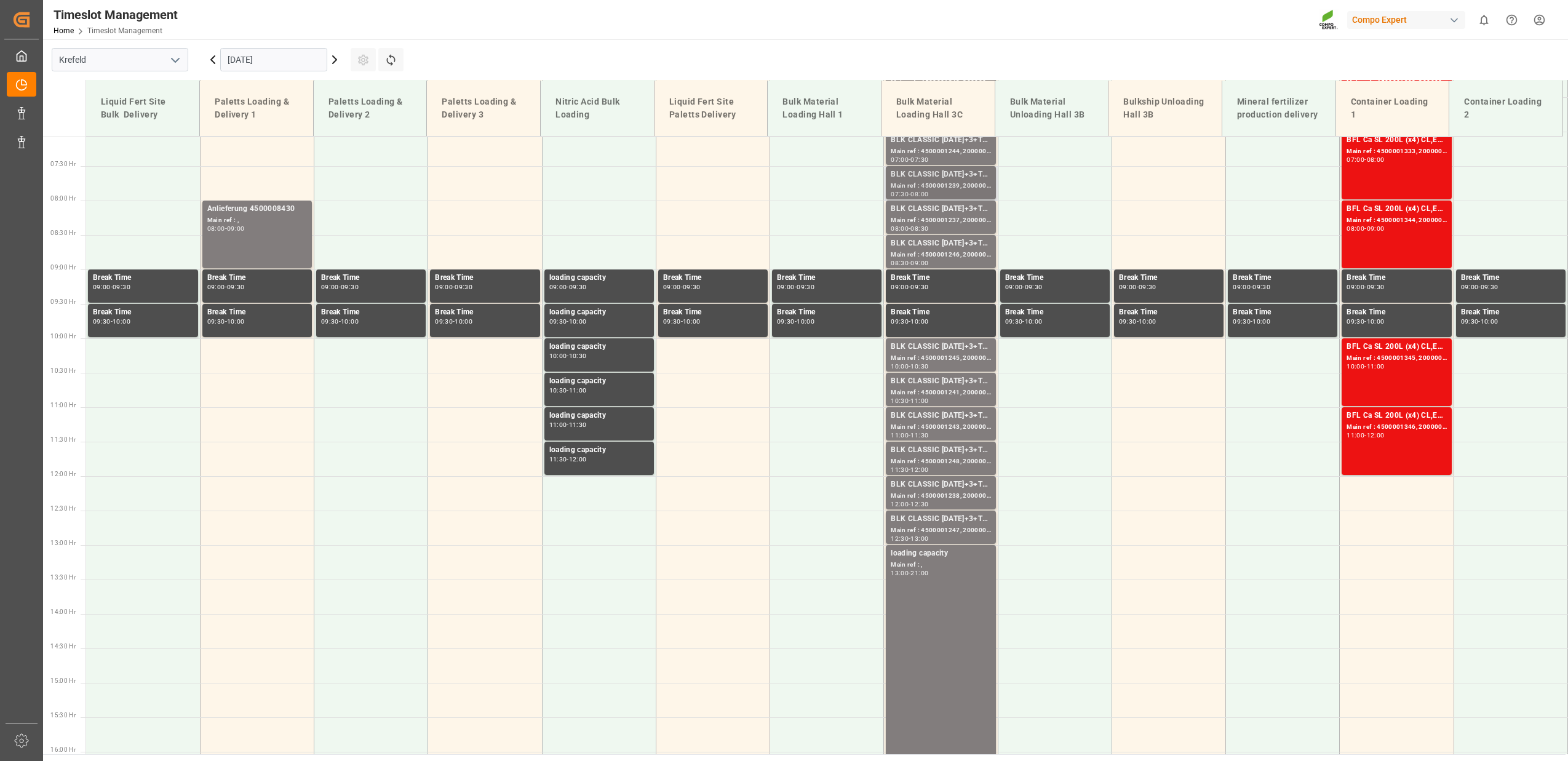
click at [939, 183] on div "Main ref : 4500001239, 2000001433" at bounding box center [940, 186] width 100 height 10
click at [966, 352] on div "BLK CLASSIC [DATE]+3+TE BULK" at bounding box center [940, 347] width 100 height 12
